Goal: Information Seeking & Learning: Learn about a topic

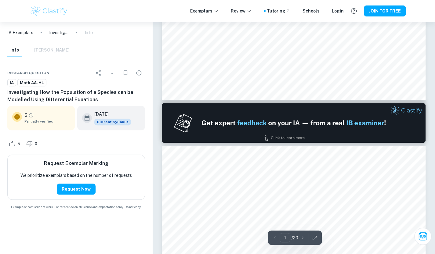
type input "2"
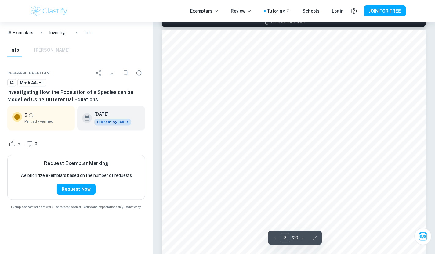
scroll to position [445, 0]
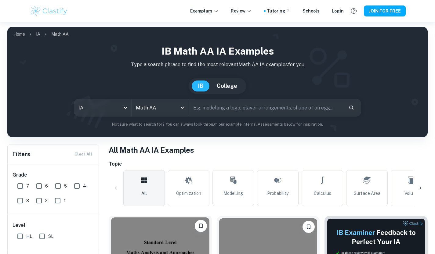
scroll to position [147, 0]
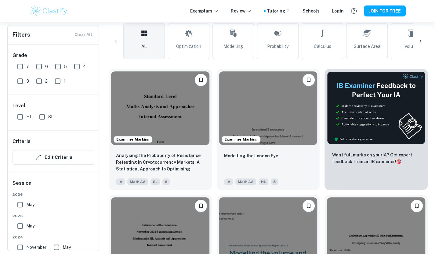
click at [22, 65] on input "7" at bounding box center [20, 66] width 12 height 12
checkbox input "true"
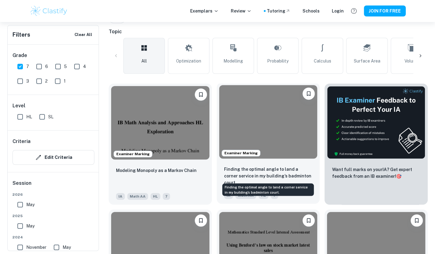
click at [258, 172] on p "Finding the optimal angle to land a corner service in my building’s badminton c…" at bounding box center [268, 176] width 88 height 20
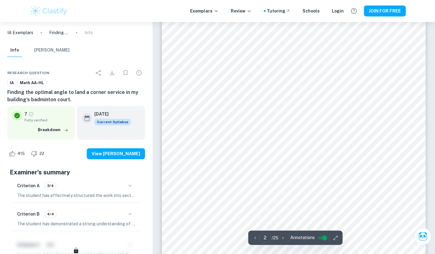
scroll to position [400, 0]
type input "16"
